Goal: Check status: Check status

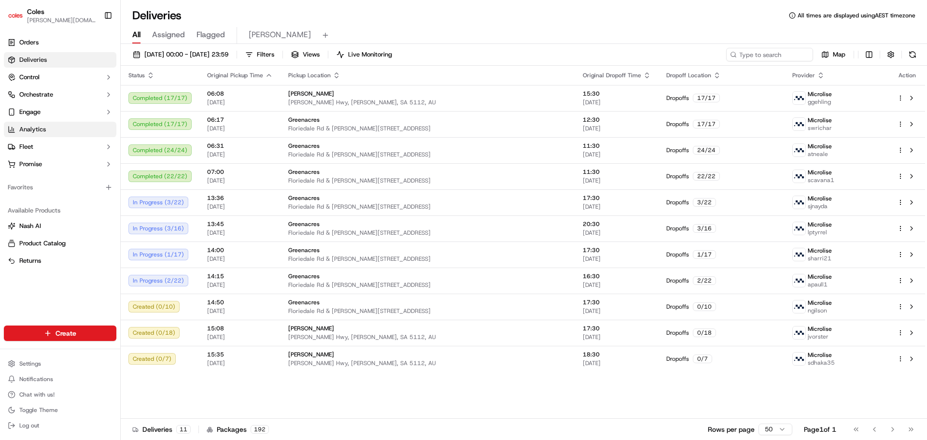
click at [35, 133] on span "Analytics" at bounding box center [32, 129] width 27 height 9
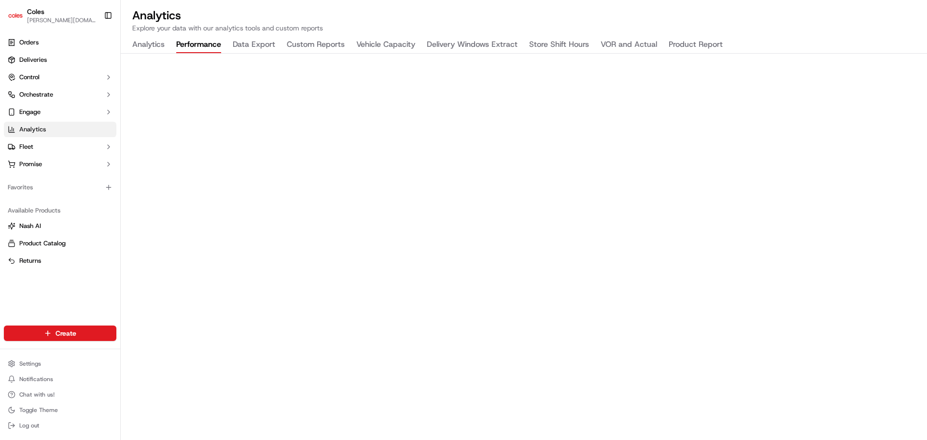
click at [194, 42] on button "Performance" at bounding box center [198, 45] width 45 height 16
click at [244, 42] on button "Data Export" at bounding box center [254, 45] width 42 height 16
click at [148, 42] on button "Analytics" at bounding box center [148, 45] width 32 height 16
click at [232, 46] on div "Analytics Performance Data Export Custom Reports Vehicle Capacity Delivery Wind…" at bounding box center [428, 45] width 614 height 16
click at [251, 45] on button "Data Export" at bounding box center [254, 45] width 42 height 16
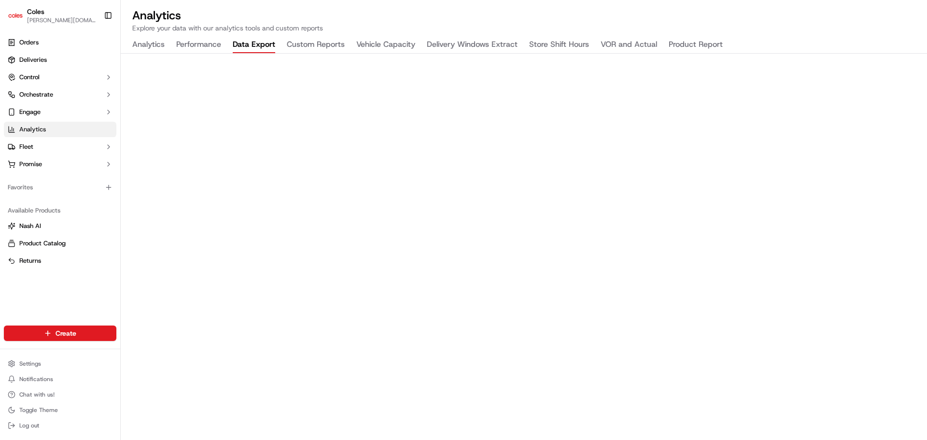
click at [334, 42] on button "Custom Reports" at bounding box center [316, 45] width 58 height 16
click at [48, 57] on link "Deliveries" at bounding box center [60, 59] width 113 height 15
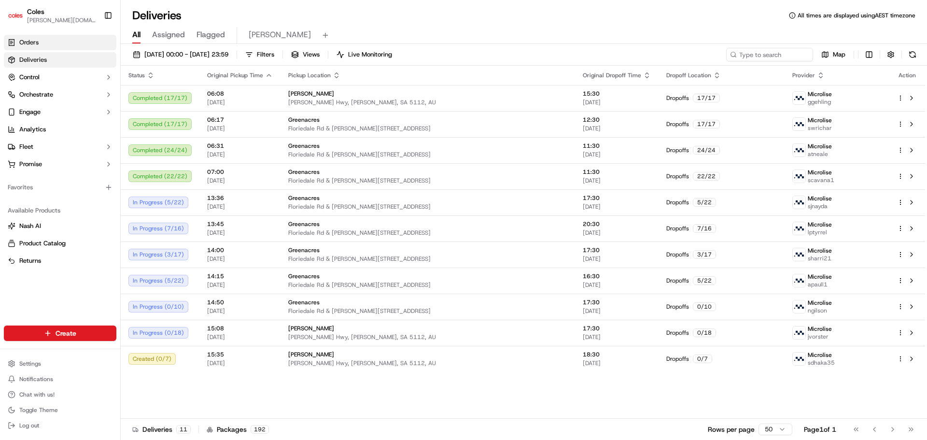
click at [65, 41] on link "Orders" at bounding box center [60, 42] width 113 height 15
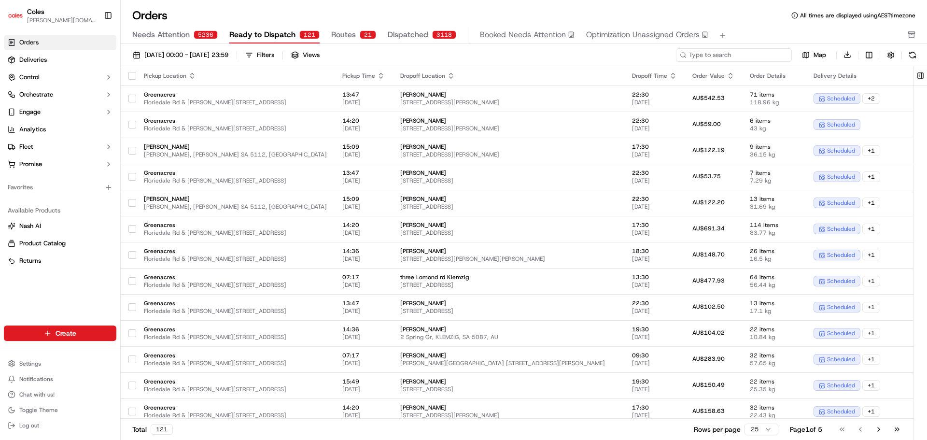
click at [758, 55] on input at bounding box center [734, 55] width 116 height 14
click at [423, 35] on span "Dispatched" at bounding box center [408, 35] width 41 height 12
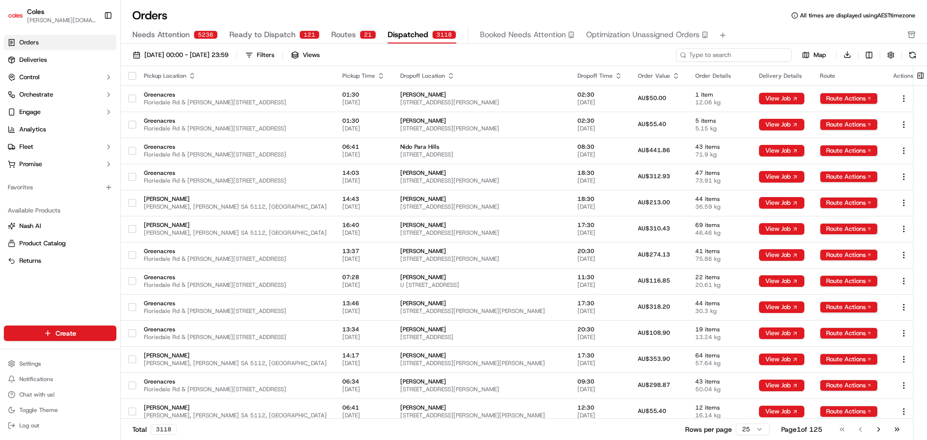
click at [752, 55] on input at bounding box center [734, 55] width 116 height 14
paste input "231341757"
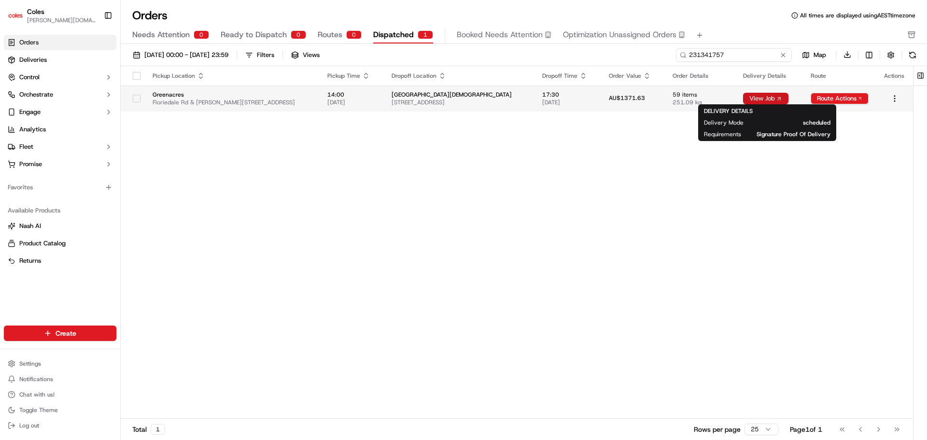
type input "231341757"
click at [750, 98] on button "View Job" at bounding box center [765, 99] width 45 height 12
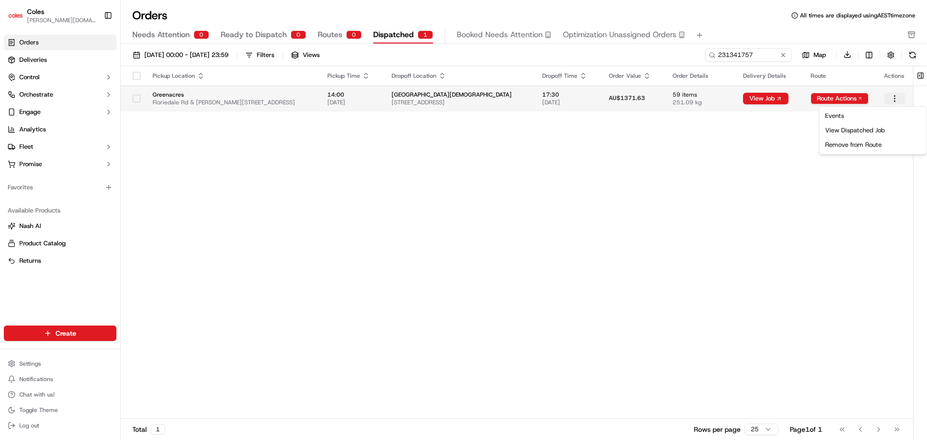
click at [893, 99] on html "Coles [DOMAIN_NAME][EMAIL_ADDRESS][PERSON_NAME][DOMAIN_NAME] Toggle Sidebar Ord…" at bounding box center [463, 220] width 927 height 440
click at [863, 127] on div "View Dispatched Job" at bounding box center [872, 130] width 103 height 14
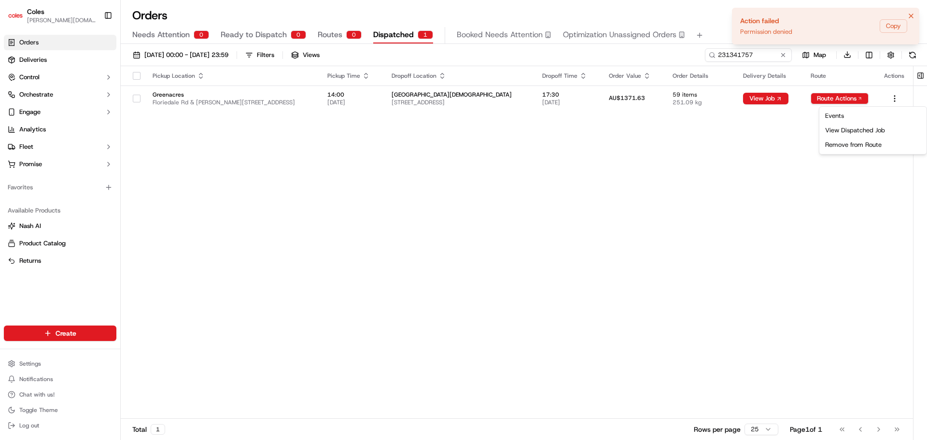
click at [913, 18] on icon "Notifications (F8)" at bounding box center [911, 16] width 8 height 8
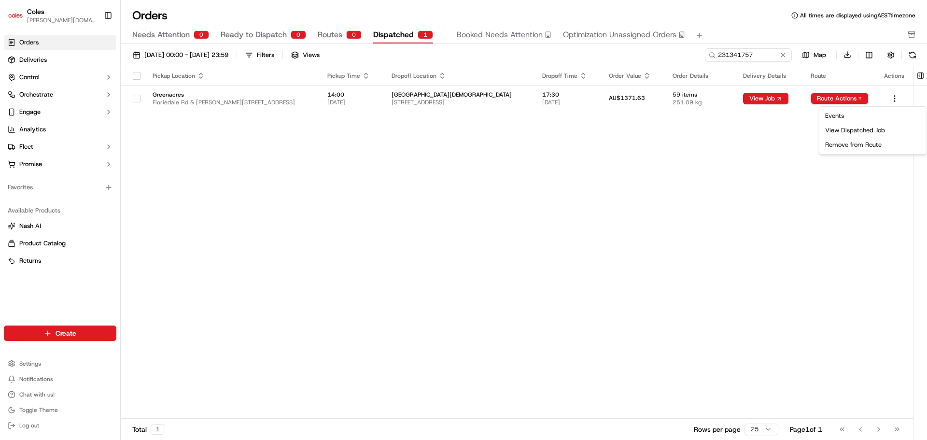
click at [455, 99] on html "Coles [DOMAIN_NAME][EMAIL_ADDRESS][PERSON_NAME][DOMAIN_NAME] Toggle Sidebar Ord…" at bounding box center [463, 220] width 927 height 440
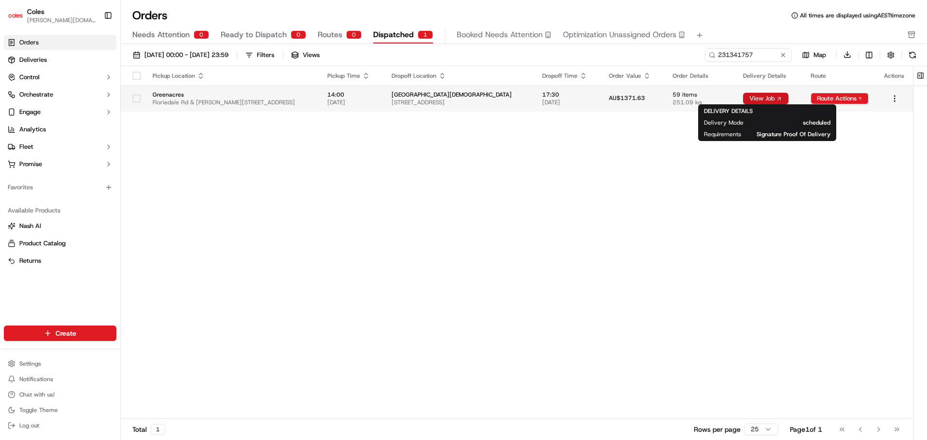
click at [777, 98] on button "View Job" at bounding box center [765, 99] width 45 height 12
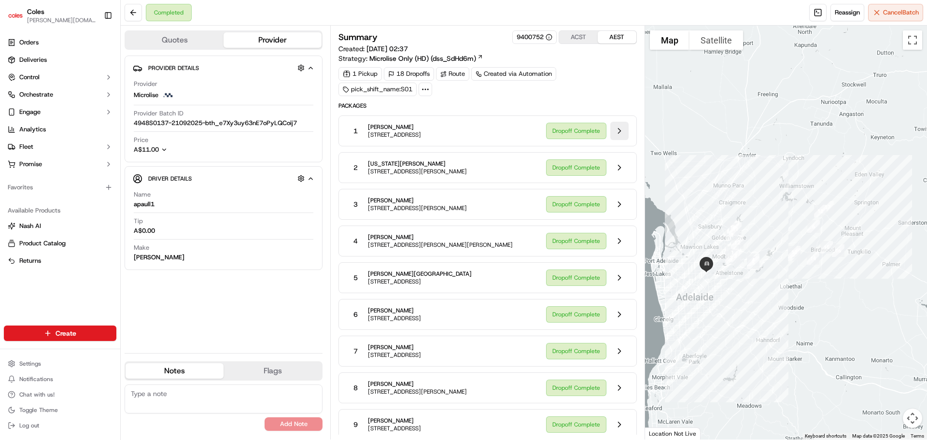
click at [618, 132] on button at bounding box center [619, 131] width 18 height 18
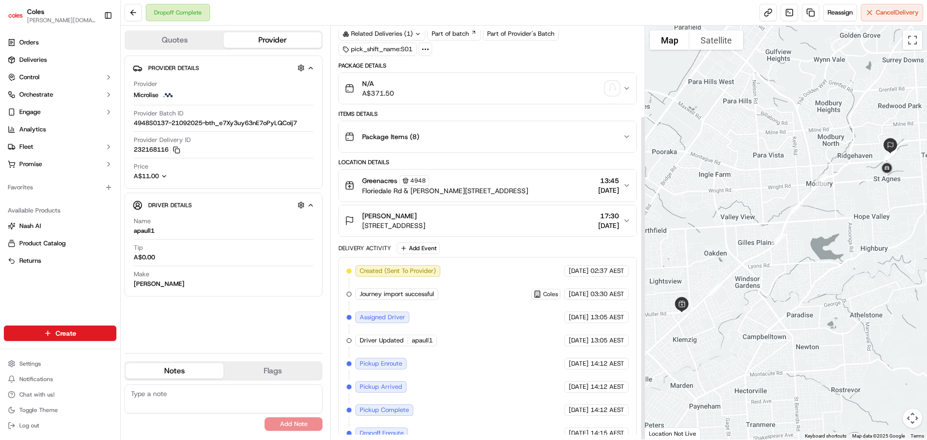
scroll to position [114, 0]
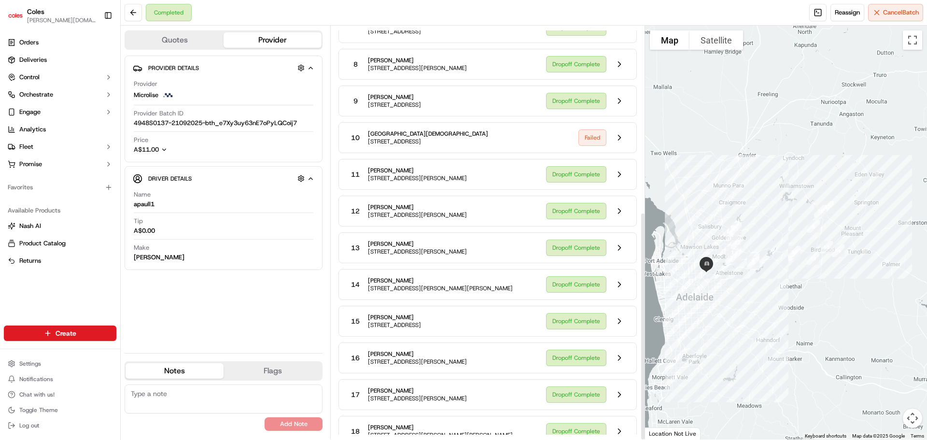
scroll to position [336, 0]
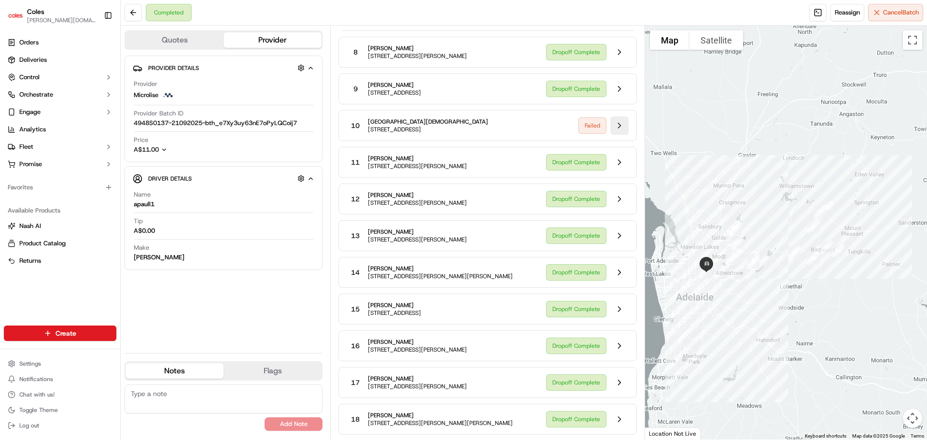
click at [614, 129] on button at bounding box center [619, 125] width 18 height 18
